Goal: Check status: Check status

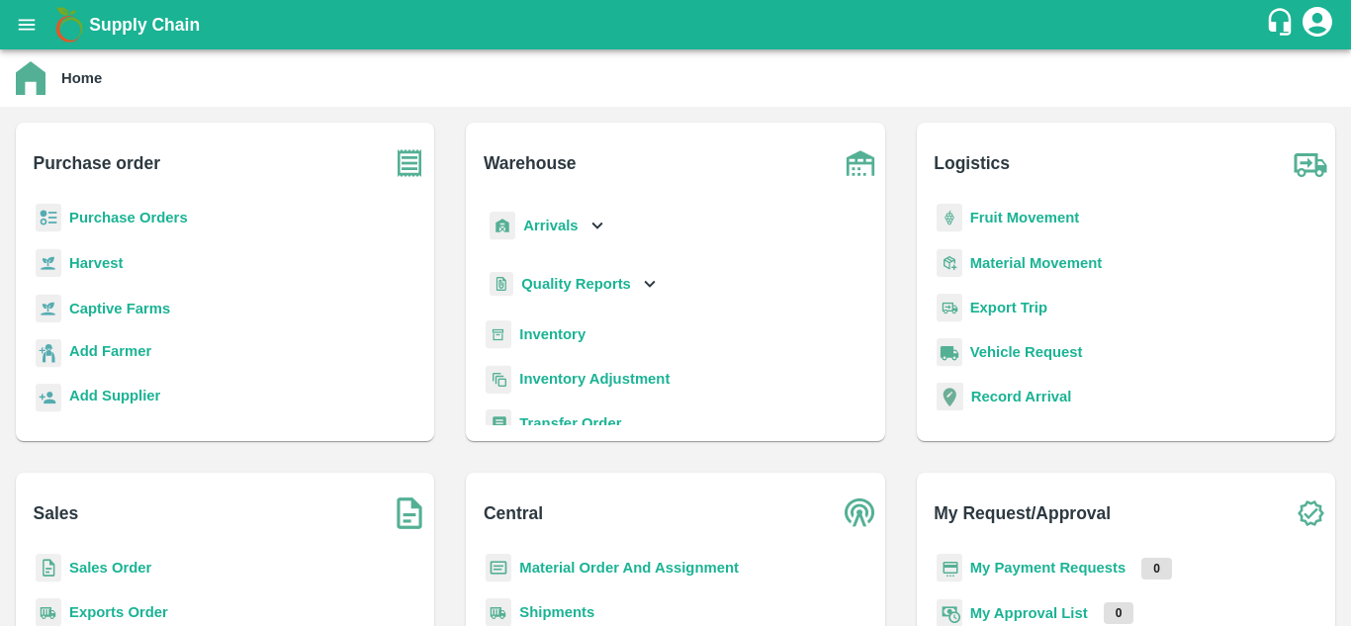
click at [165, 220] on b "Purchase Orders" at bounding box center [128, 218] width 119 height 16
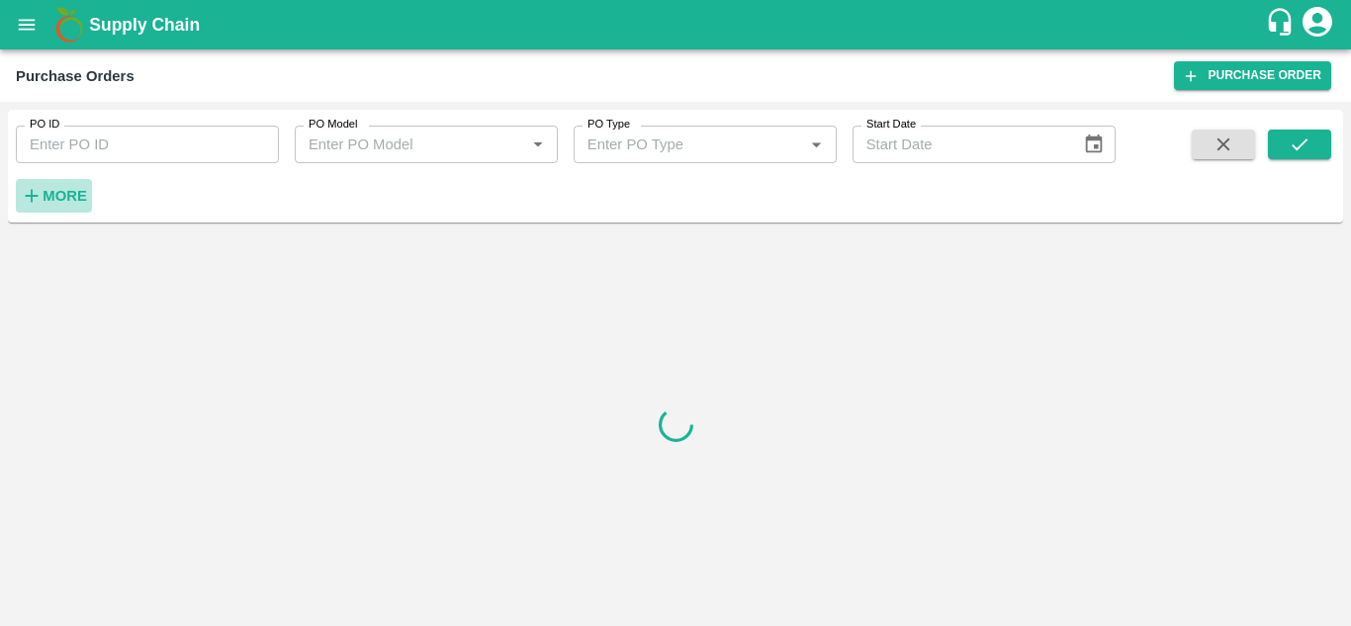
click at [61, 204] on strong "More" at bounding box center [65, 196] width 45 height 16
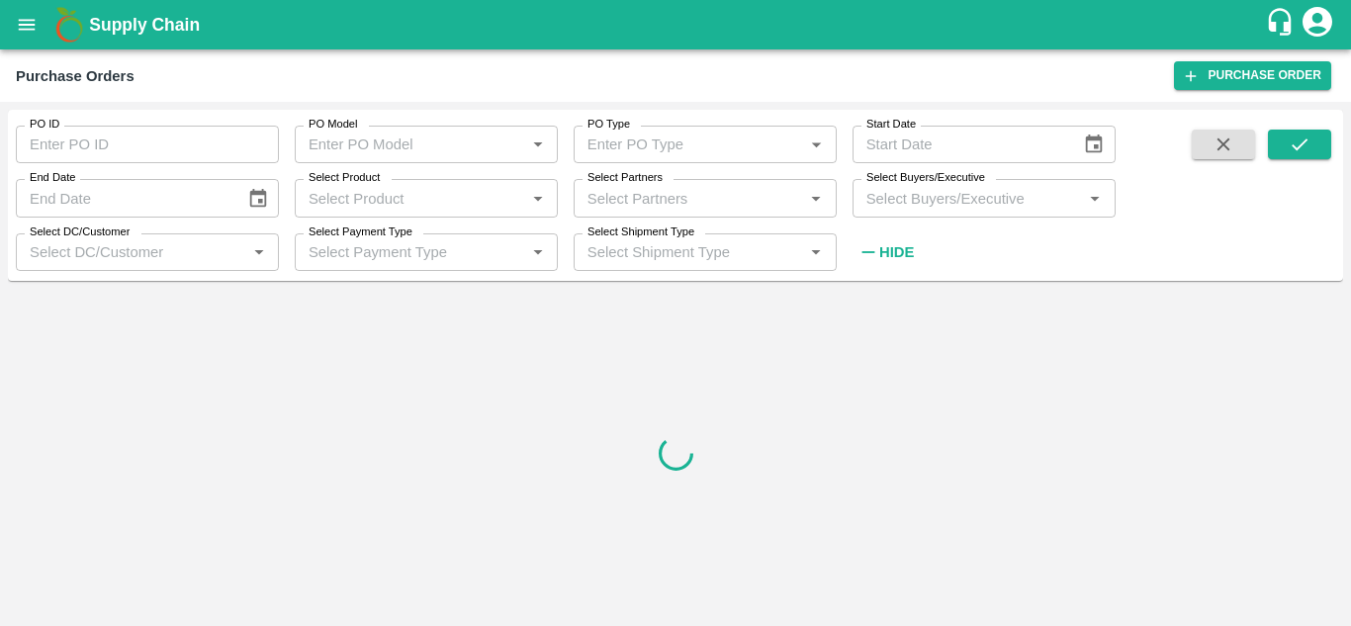
click at [33, 38] on button "open drawer" at bounding box center [26, 24] width 45 height 45
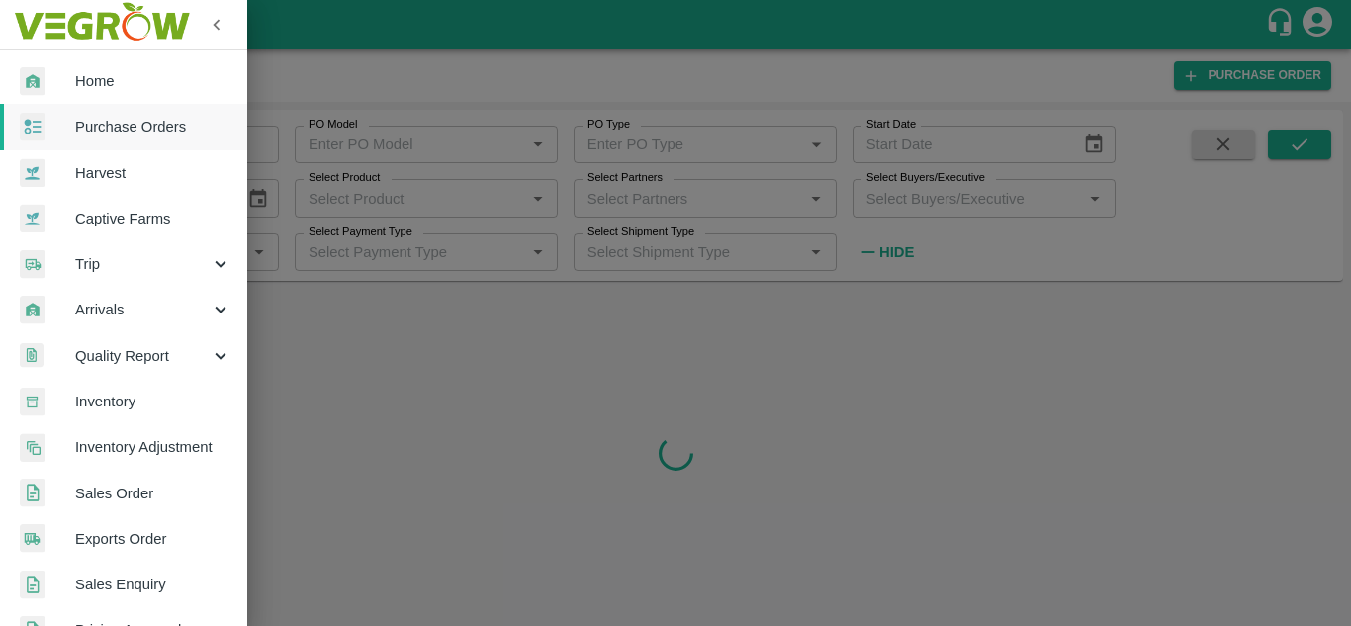
click at [97, 92] on span "Home" at bounding box center [153, 81] width 156 height 22
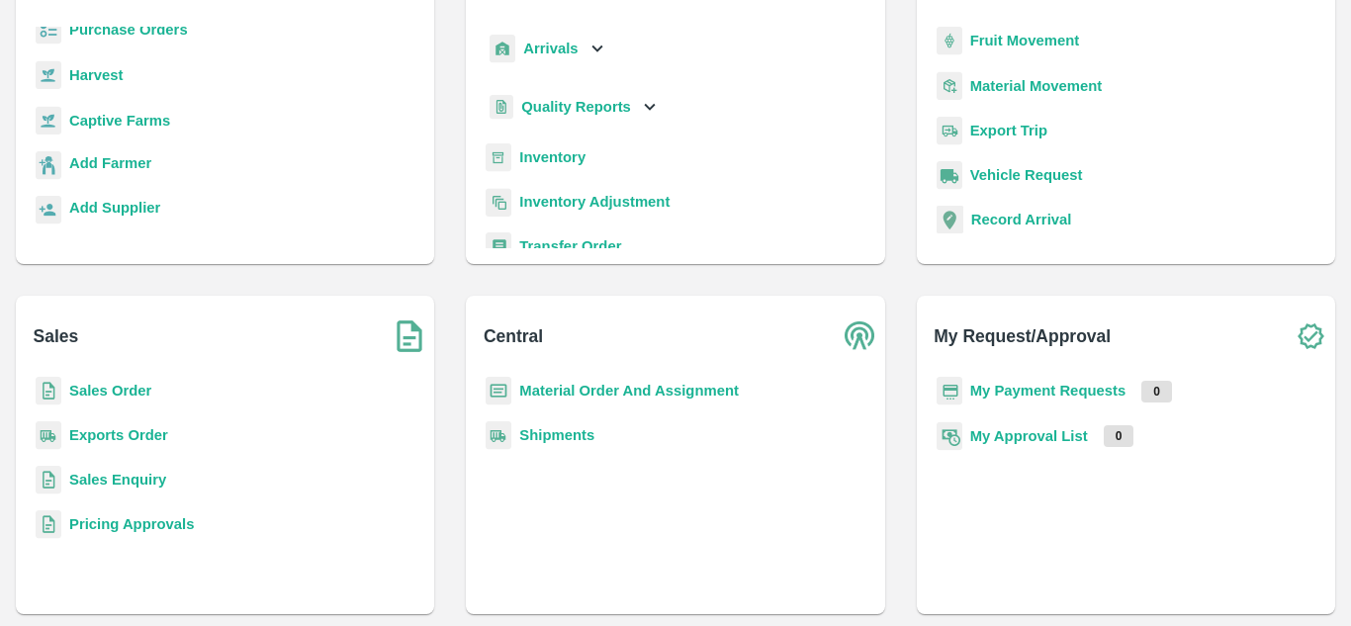
scroll to position [178, 0]
click at [1059, 388] on b "My Payment Requests" at bounding box center [1048, 390] width 156 height 16
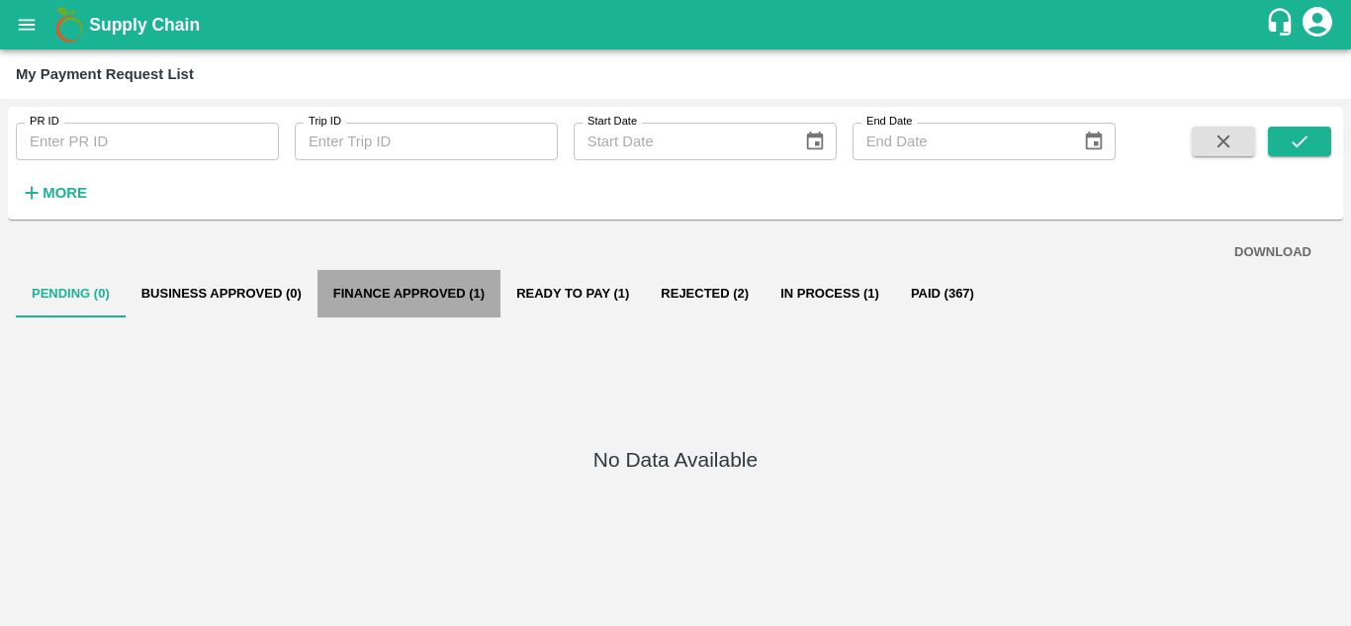
click at [450, 292] on button "Finance Approved (1)" at bounding box center [408, 293] width 183 height 47
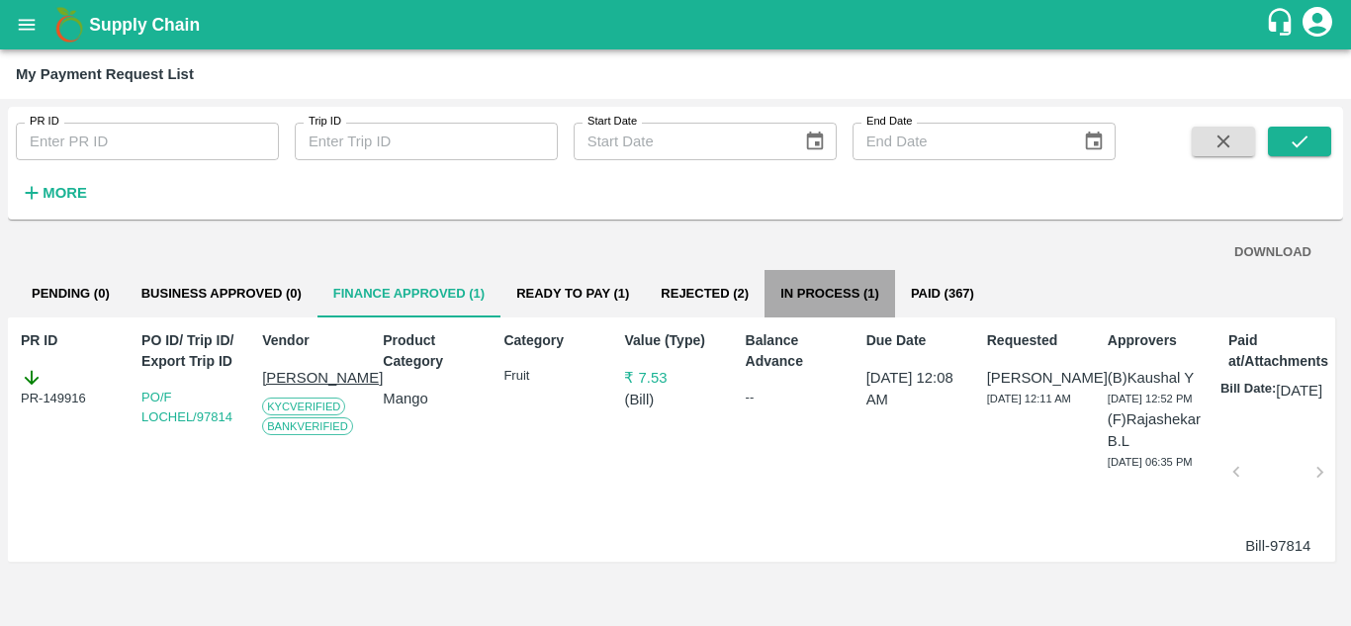
click at [811, 288] on button "In Process (1)" at bounding box center [830, 293] width 131 height 47
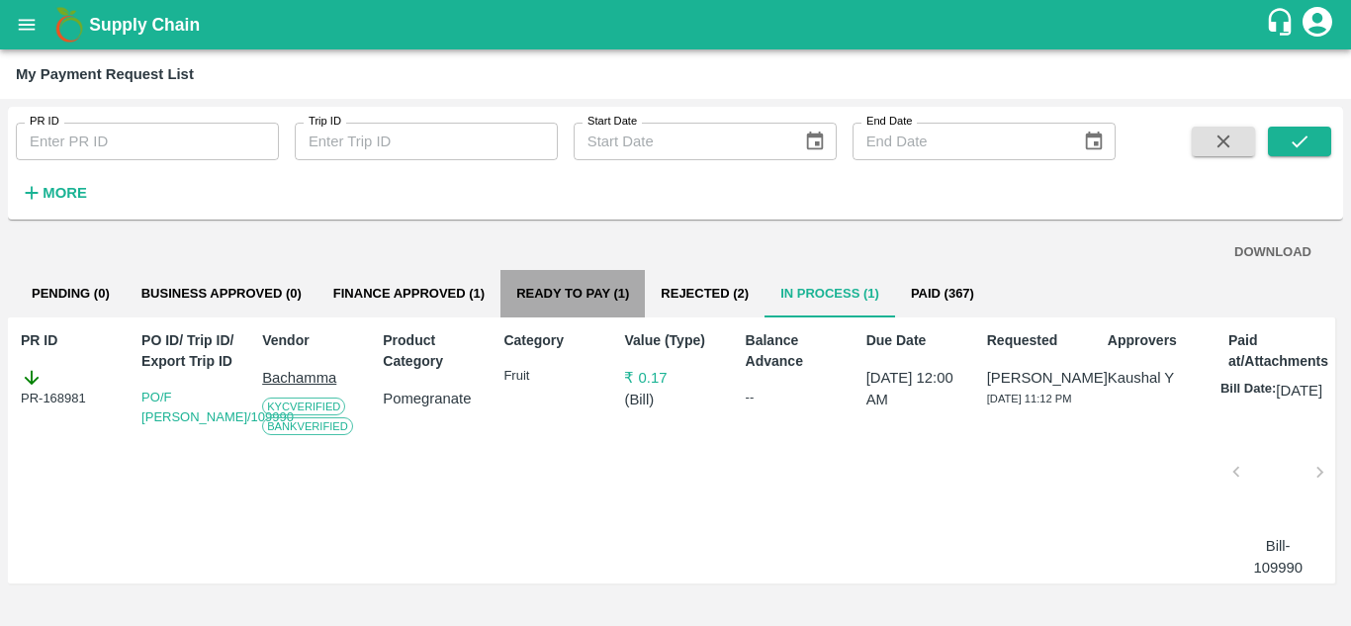
click at [567, 295] on button "Ready To Pay (1)" at bounding box center [572, 293] width 144 height 47
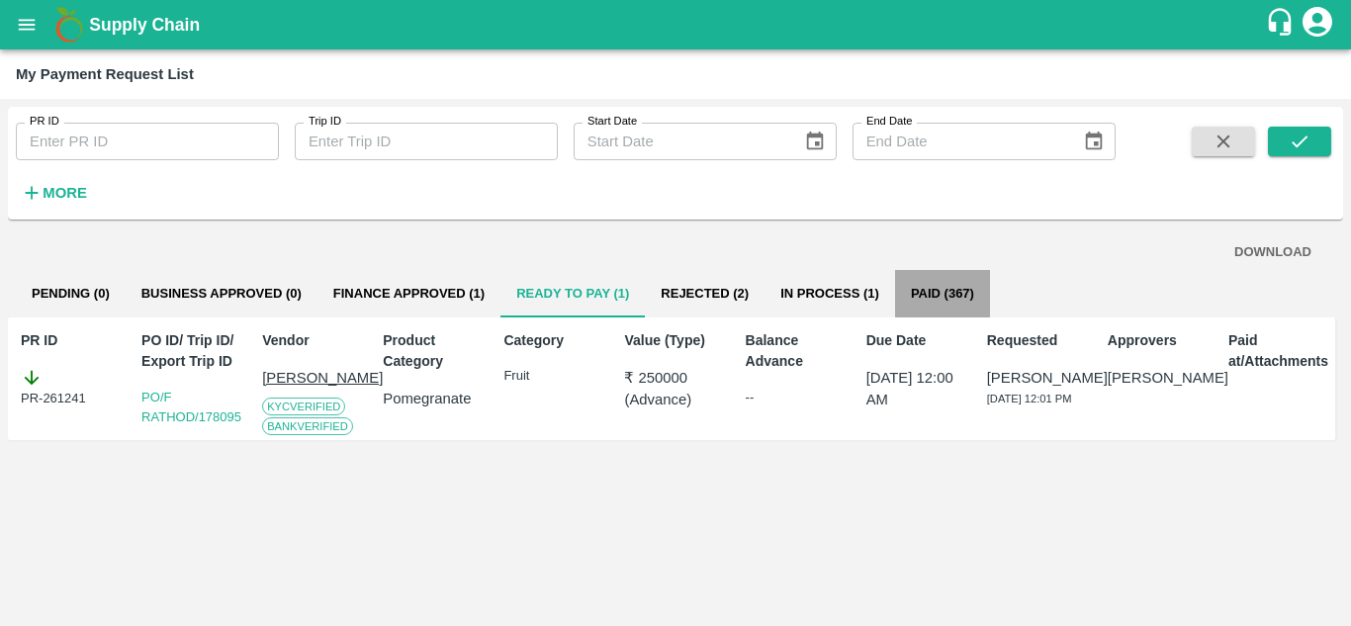
click at [952, 282] on button "Paid (367)" at bounding box center [942, 293] width 95 height 47
